Goal: Go to known website: Access a specific website the user already knows

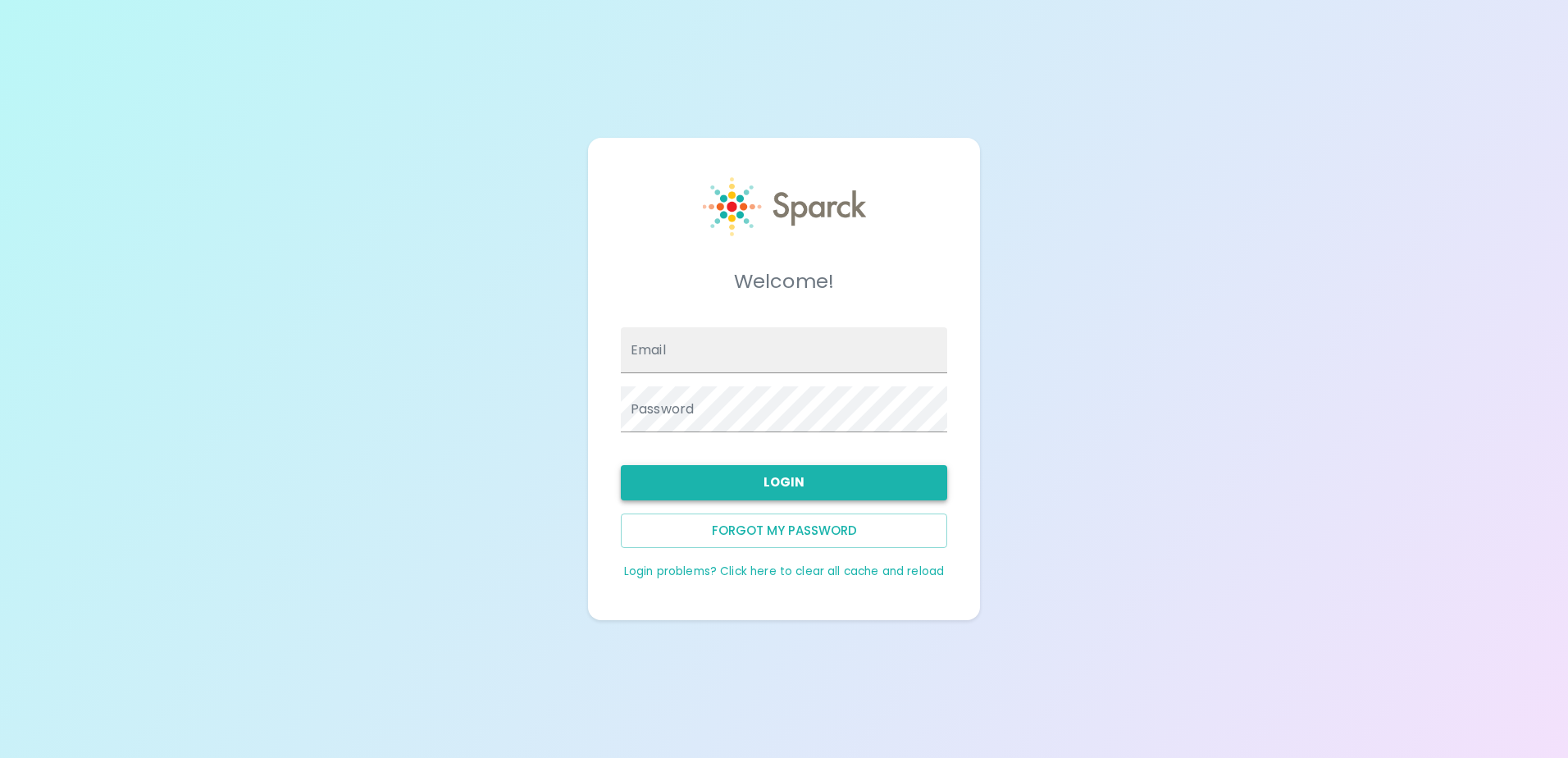
type input "[EMAIL_ADDRESS][DOMAIN_NAME]"
click at [694, 486] on button "Login" at bounding box center [784, 482] width 326 height 34
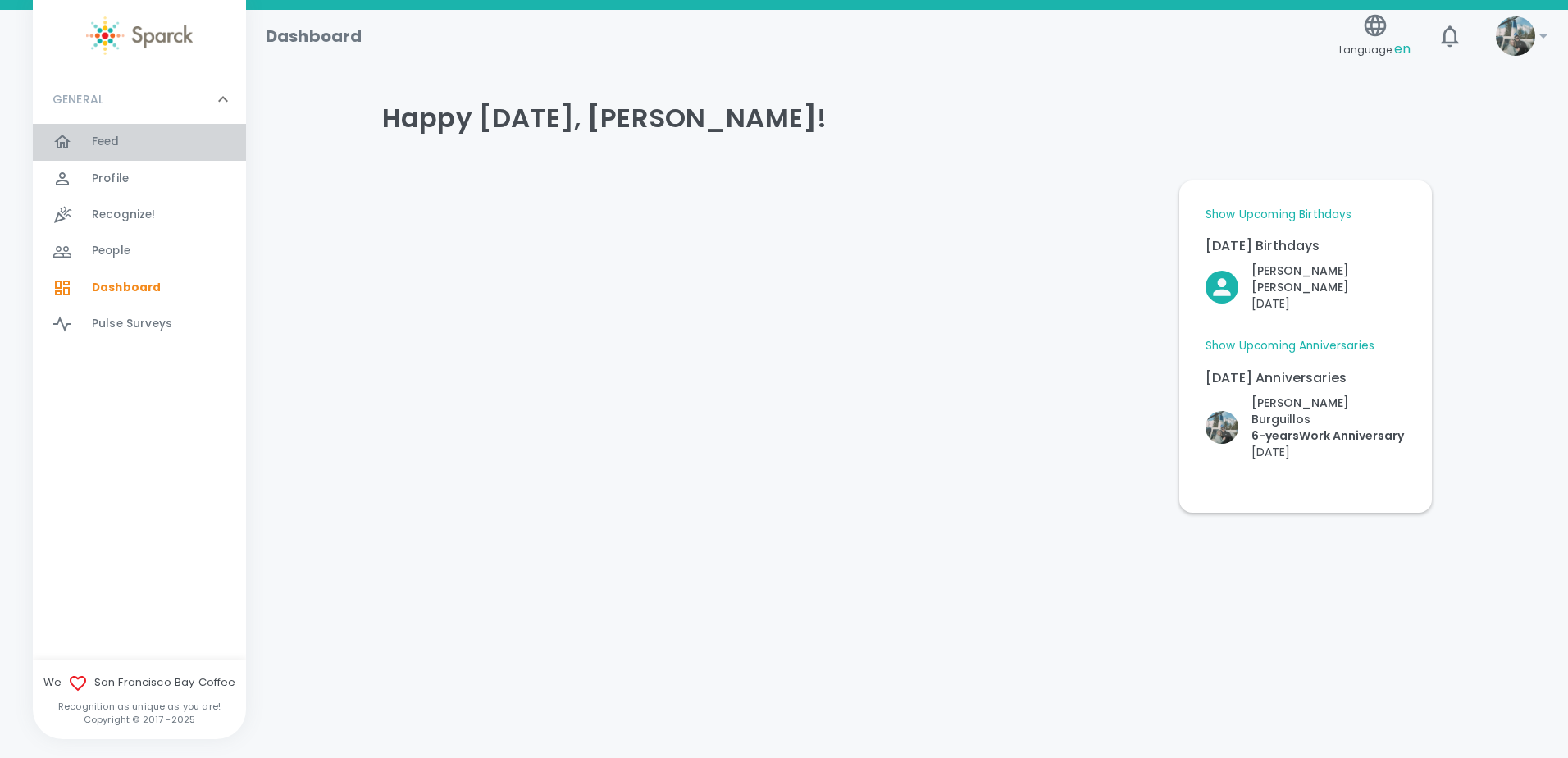
click at [103, 135] on span "Feed" at bounding box center [106, 142] width 28 height 17
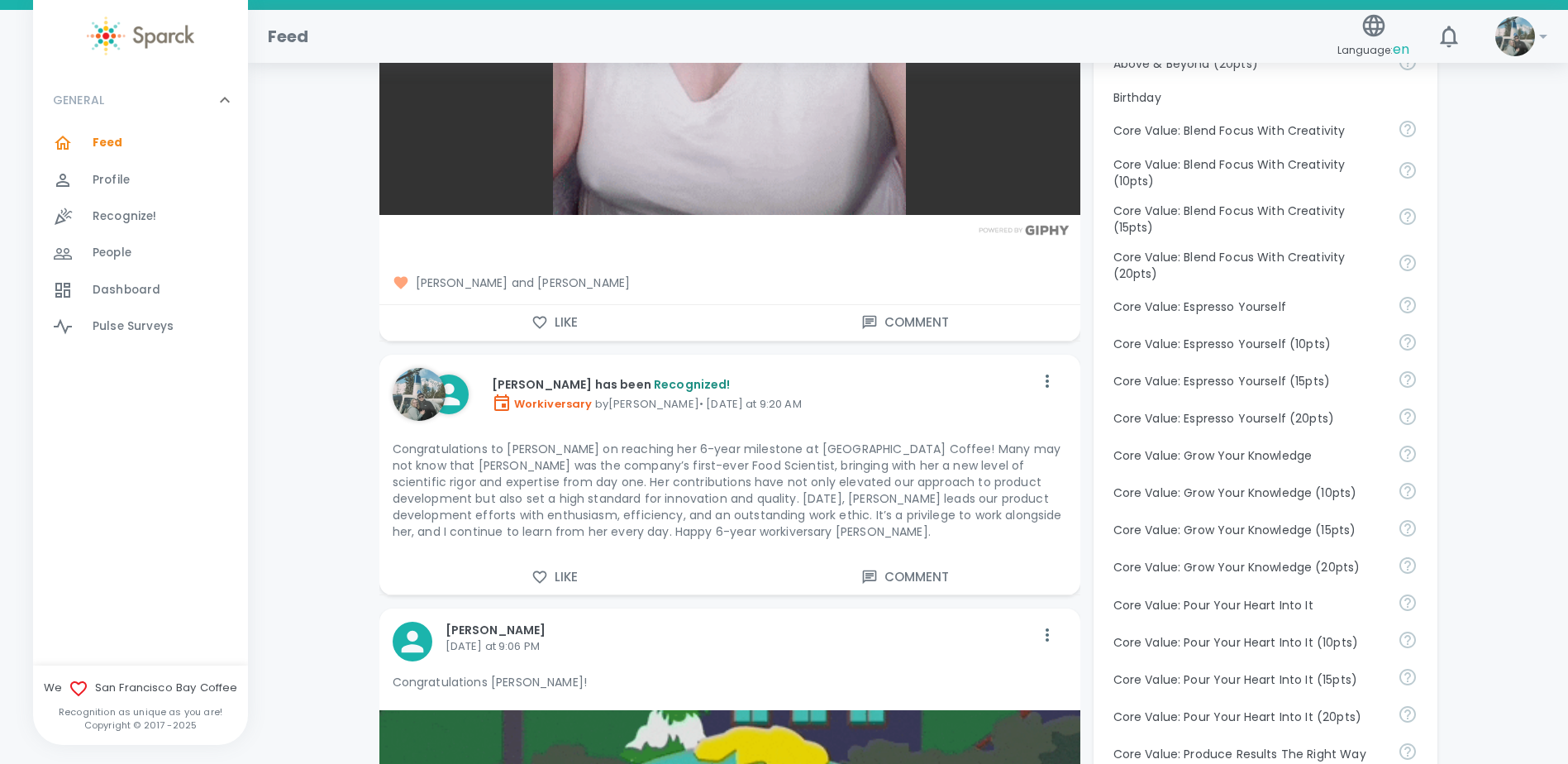
scroll to position [992, 0]
